Goal: Browse casually

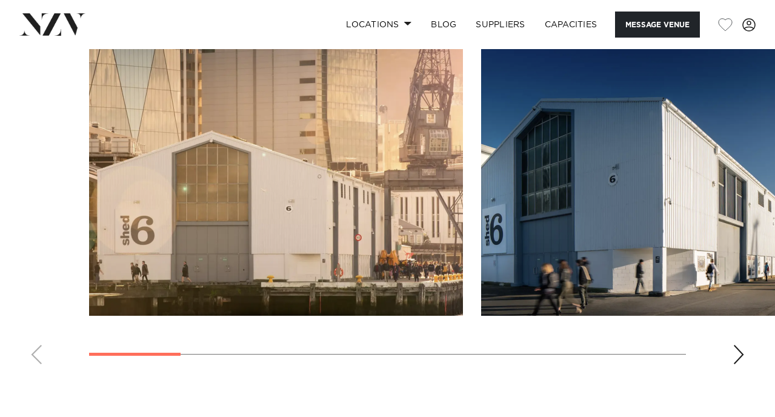
scroll to position [1393, 0]
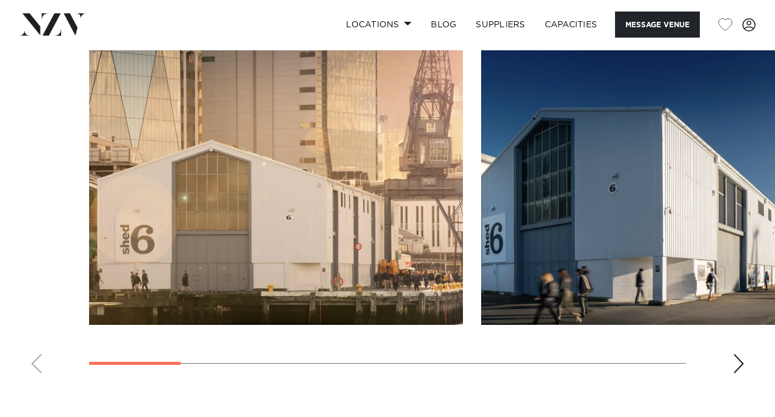
click at [733, 354] on div "Next slide" at bounding box center [738, 363] width 12 height 19
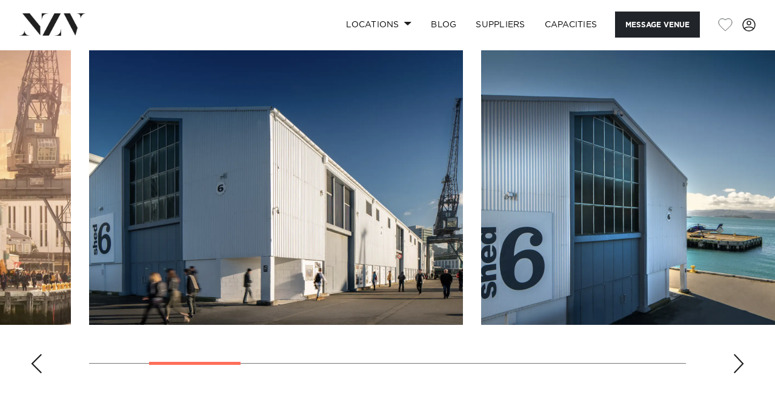
click at [733, 354] on div "Next slide" at bounding box center [738, 363] width 12 height 19
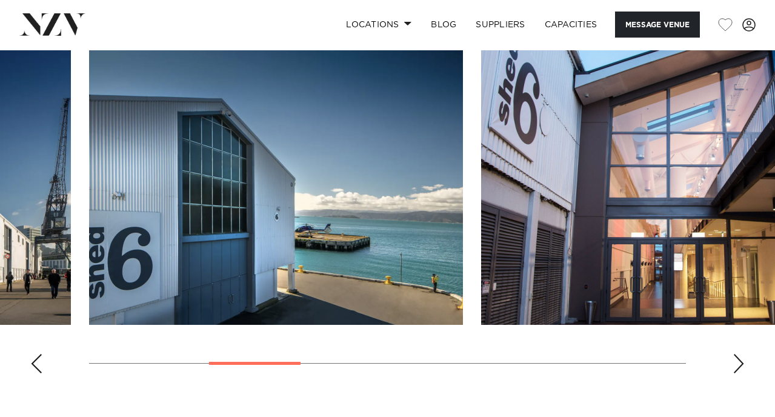
click at [733, 354] on div "Next slide" at bounding box center [738, 363] width 12 height 19
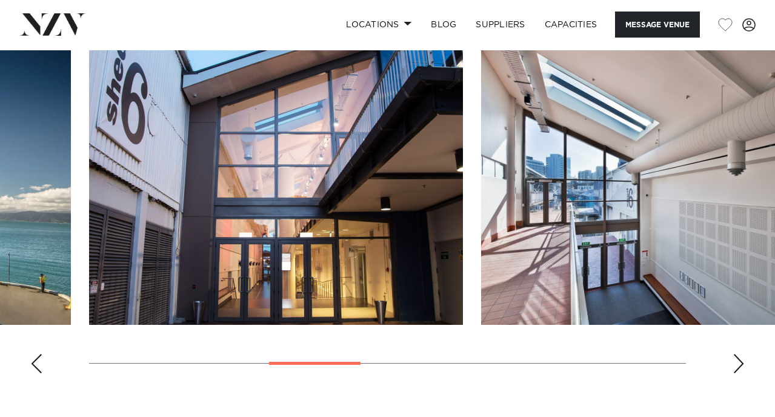
click at [733, 354] on div "Next slide" at bounding box center [738, 363] width 12 height 19
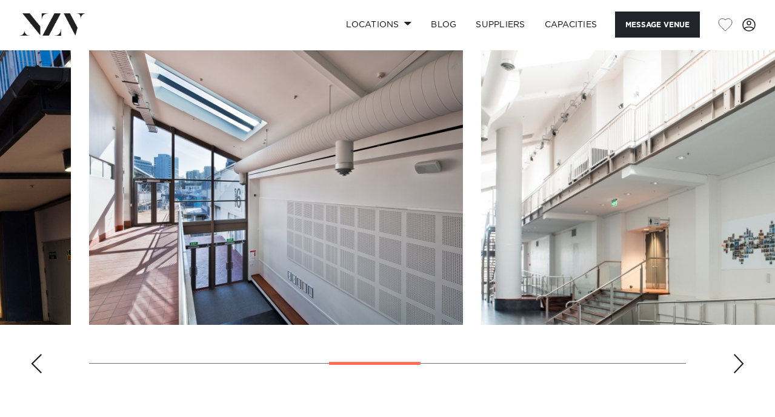
click at [733, 354] on div "Next slide" at bounding box center [738, 363] width 12 height 19
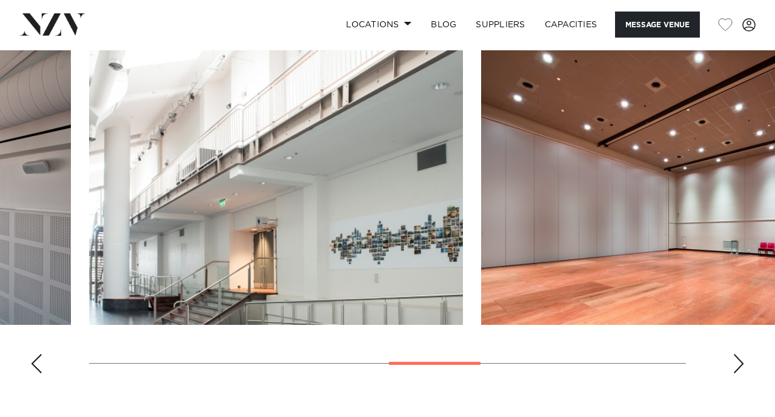
click at [733, 354] on div "Next slide" at bounding box center [738, 363] width 12 height 19
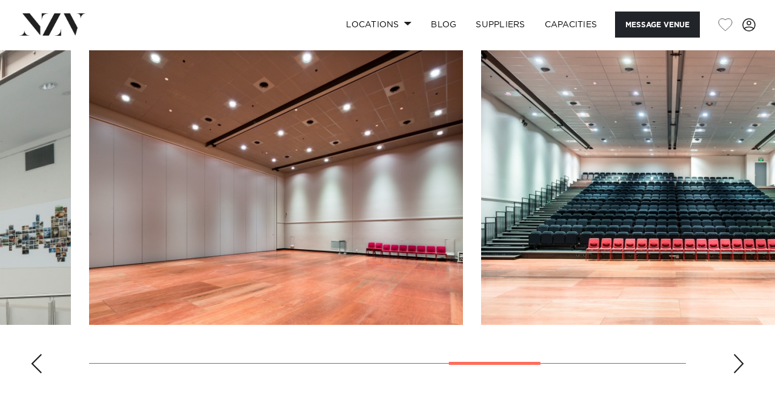
click at [733, 354] on div "Next slide" at bounding box center [738, 363] width 12 height 19
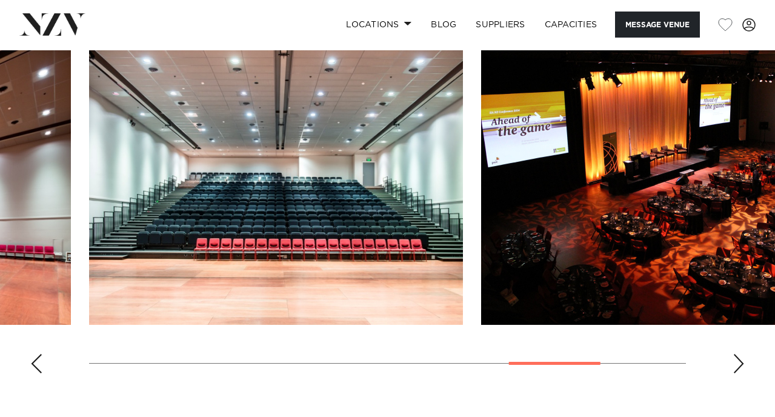
click at [733, 354] on div "Next slide" at bounding box center [738, 363] width 12 height 19
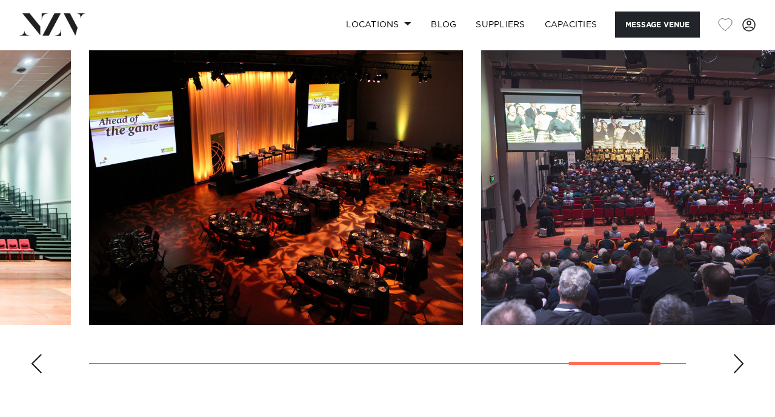
click at [733, 354] on div "Next slide" at bounding box center [738, 363] width 12 height 19
